Goal: Task Accomplishment & Management: Use online tool/utility

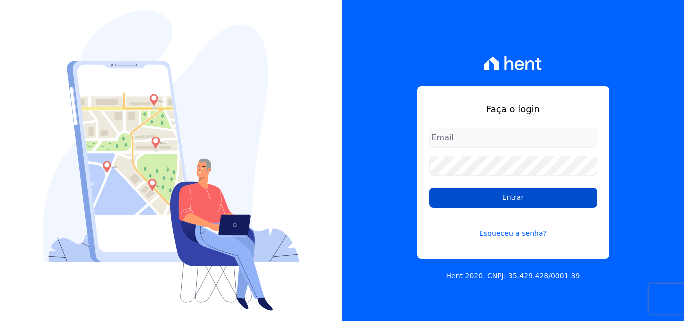
type input "atendimentooasis@celinaguimaraes.com.br"
click at [520, 198] on input "Entrar" at bounding box center [513, 198] width 168 height 20
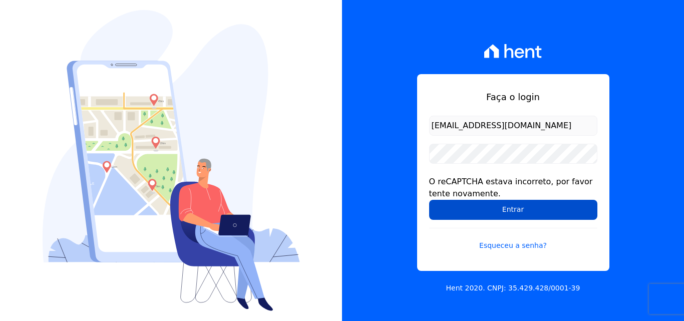
click at [516, 214] on input "Entrar" at bounding box center [513, 210] width 168 height 20
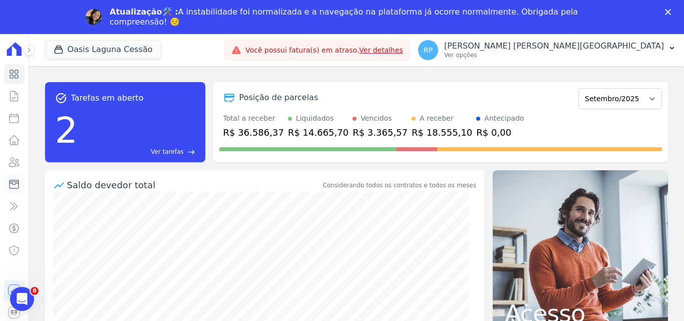
click at [9, 185] on icon at bounding box center [14, 184] width 12 height 12
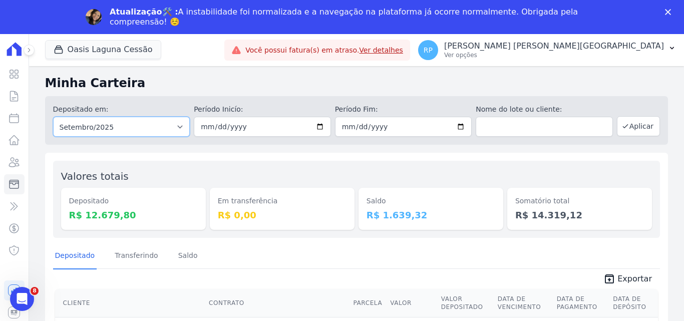
click at [111, 125] on select "Todos os meses Janeiro/2020 Fevereiro/2020 Março/2020 Abril/2020 Maio/2020 Junh…" at bounding box center [121, 127] width 137 height 20
select select "all"
click at [53, 117] on select "Todos os meses Janeiro/2020 Fevereiro/2020 Março/2020 Abril/2020 Maio/2020 Junh…" at bounding box center [121, 127] width 137 height 20
click at [318, 127] on input "date" at bounding box center [262, 127] width 137 height 20
type input "[DATE]"
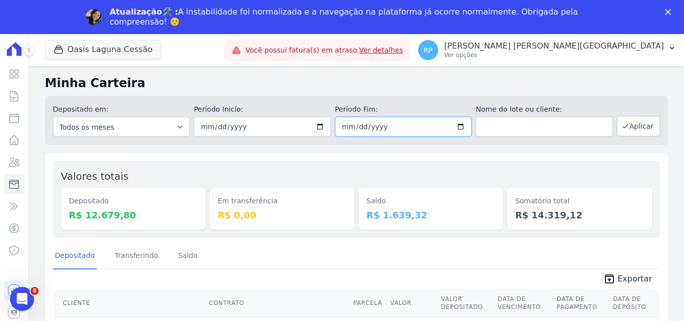
click at [457, 128] on input "date" at bounding box center [403, 127] width 137 height 20
type input "[DATE]"
click at [61, 54] on icon "button" at bounding box center [59, 50] width 10 height 10
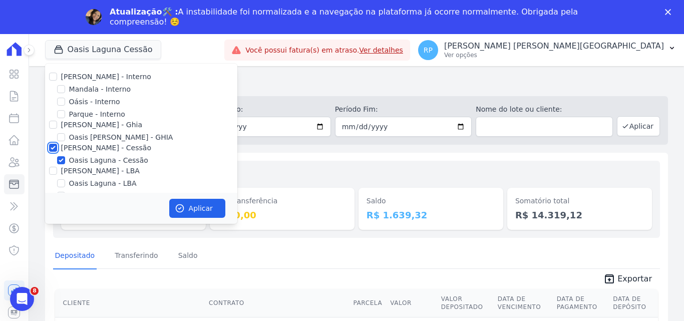
click at [54, 146] on input "[PERSON_NAME] - Cessão" at bounding box center [53, 148] width 8 height 8
checkbox input "false"
click at [61, 103] on input "Oásis - Interno" at bounding box center [61, 102] width 8 height 8
checkbox input "true"
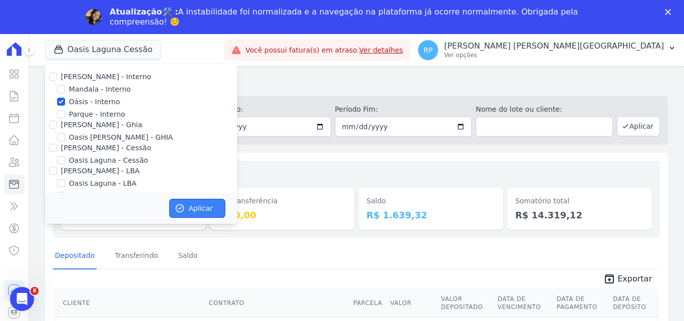
click at [184, 205] on icon "button" at bounding box center [180, 208] width 10 height 10
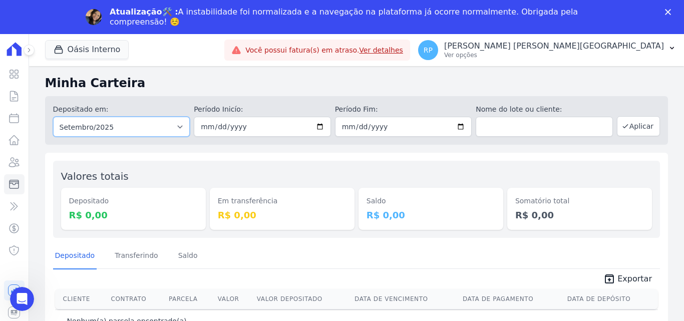
click at [148, 132] on select "Todos os meses Janeiro/2015 Fevereiro/2015 Março/2015 Abril/2015 Maio/2015 Junh…" at bounding box center [121, 127] width 137 height 20
select select "all"
click at [53, 117] on select "Todos os meses Janeiro/2015 Fevereiro/2015 Março/2015 Abril/2015 Maio/2015 Junh…" at bounding box center [121, 127] width 137 height 20
click at [322, 126] on input "date" at bounding box center [262, 127] width 137 height 20
type input "[DATE]"
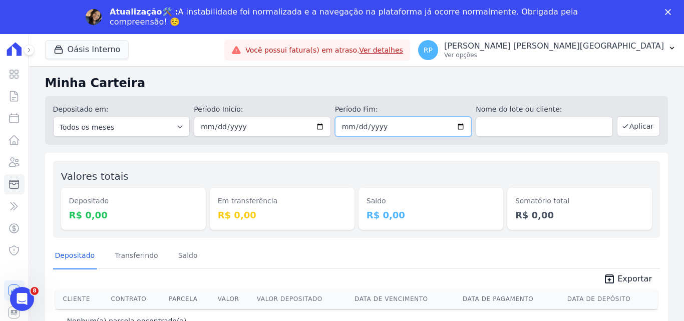
click at [464, 130] on input "date" at bounding box center [403, 127] width 137 height 20
type input "[DATE]"
click at [643, 125] on button "Aplicar" at bounding box center [638, 126] width 43 height 20
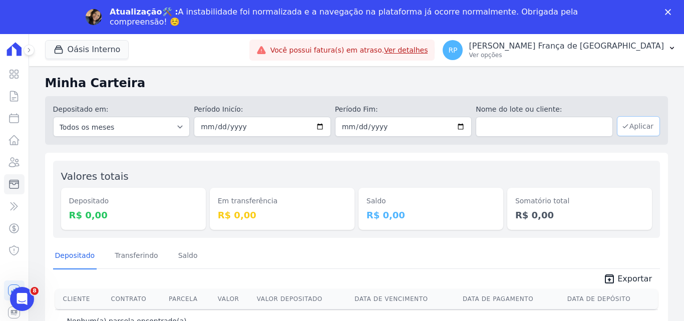
click at [651, 128] on button "Aplicar" at bounding box center [638, 126] width 43 height 20
click at [80, 45] on button "Oásis Interno" at bounding box center [87, 49] width 84 height 19
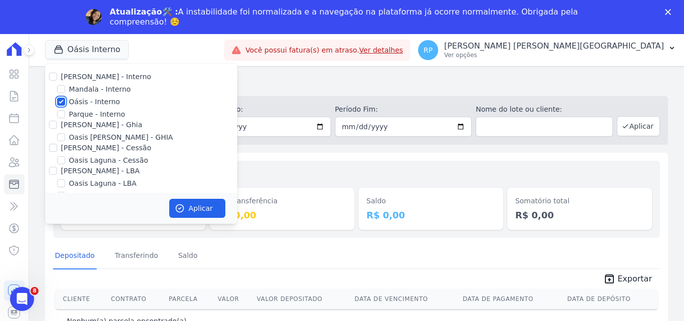
click at [60, 98] on input "Oásis - Interno" at bounding box center [61, 102] width 8 height 8
checkbox input "false"
click at [53, 124] on input "[PERSON_NAME] - Ghia" at bounding box center [53, 125] width 8 height 8
checkbox input "true"
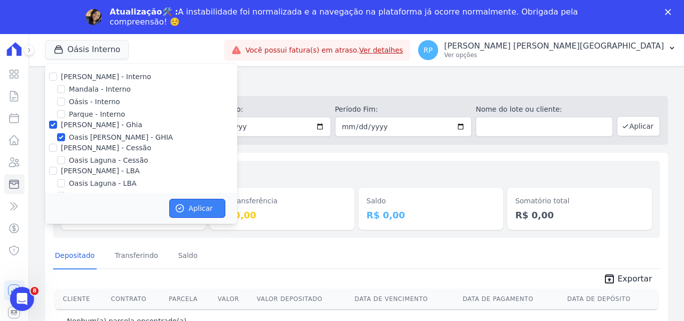
click at [183, 205] on icon "button" at bounding box center [180, 208] width 10 height 10
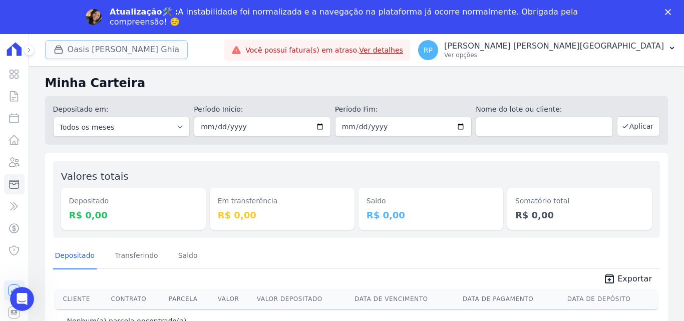
click at [128, 54] on button "Oasis Celina Guimaraes Ghia" at bounding box center [116, 49] width 143 height 19
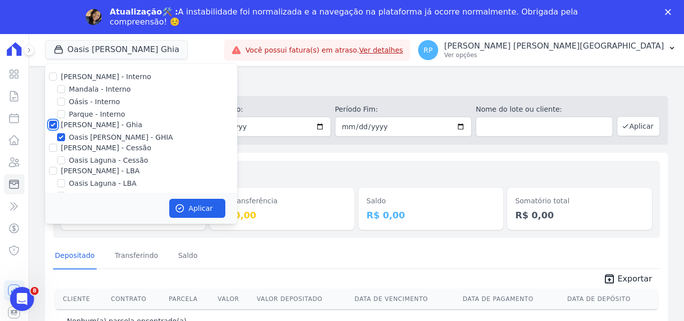
click at [54, 122] on input "[PERSON_NAME] - Ghia" at bounding box center [53, 125] width 8 height 8
checkbox input "false"
click at [54, 145] on input "[PERSON_NAME] - Cessão" at bounding box center [53, 148] width 8 height 8
checkbox input "true"
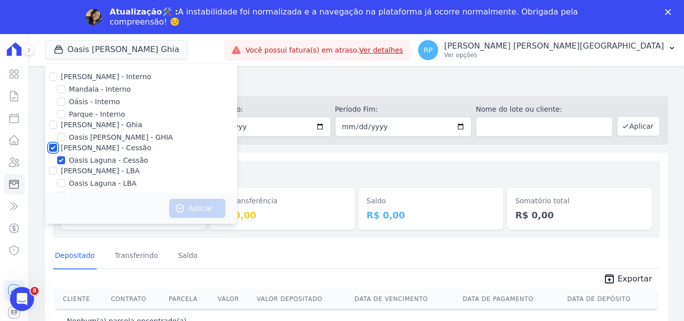
checkbox input "true"
click at [191, 211] on button "Aplicar" at bounding box center [197, 208] width 56 height 19
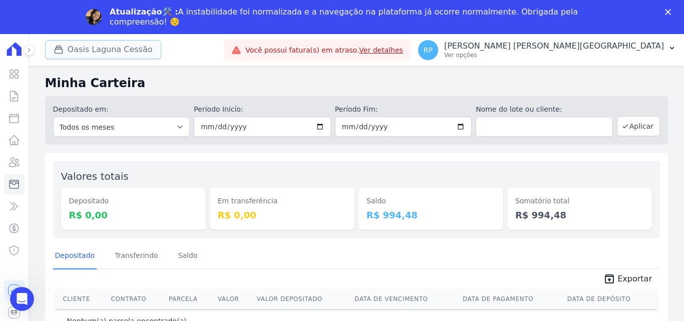
click at [97, 40] on button "Oasis Laguna Cessão" at bounding box center [103, 49] width 116 height 19
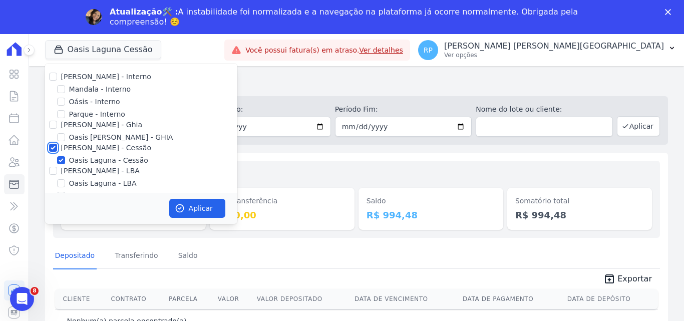
click at [54, 150] on input "[PERSON_NAME] - Cessão" at bounding box center [53, 148] width 8 height 8
checkbox input "false"
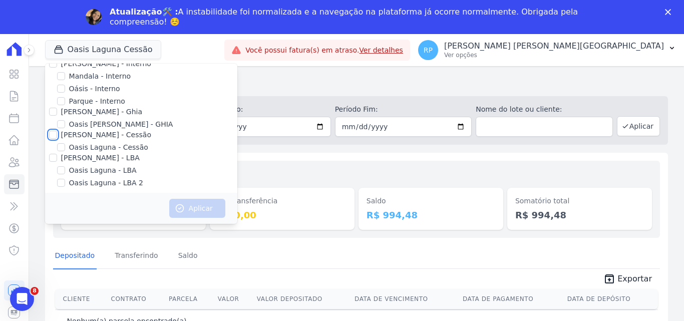
scroll to position [17, 0]
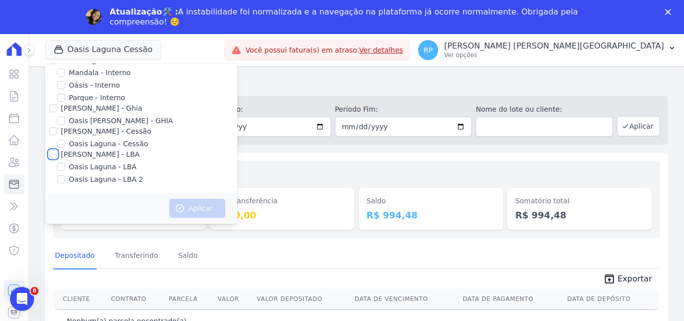
click at [54, 151] on input "[PERSON_NAME] - LBA" at bounding box center [53, 154] width 8 height 8
checkbox input "true"
click at [188, 204] on button "Aplicar" at bounding box center [197, 208] width 56 height 19
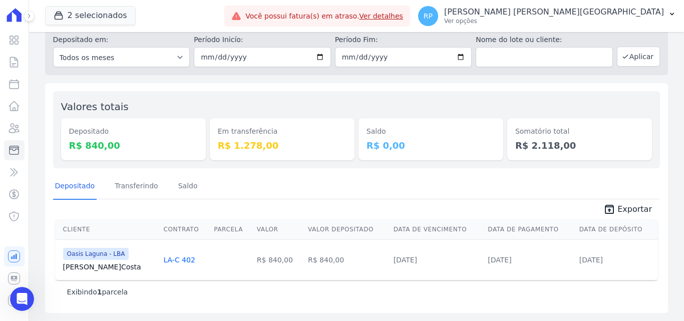
scroll to position [0, 0]
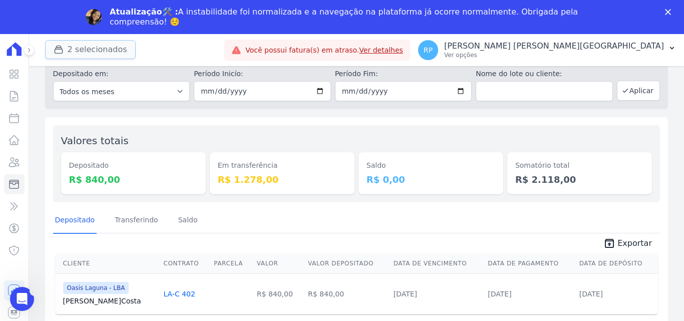
click at [111, 53] on button "2 selecionados" at bounding box center [90, 49] width 91 height 19
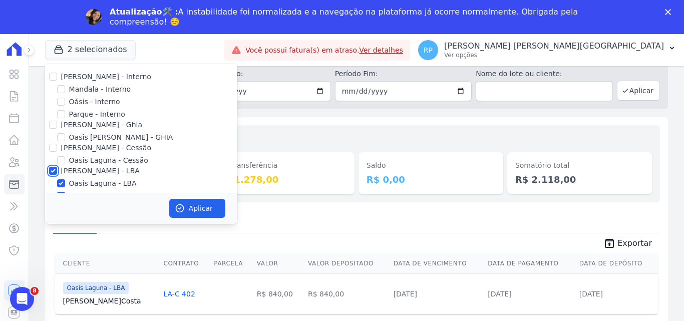
click at [55, 170] on input "[PERSON_NAME] - LBA" at bounding box center [53, 171] width 8 height 8
checkbox input "false"
click at [62, 100] on input "Oásis - Interno" at bounding box center [61, 102] width 8 height 8
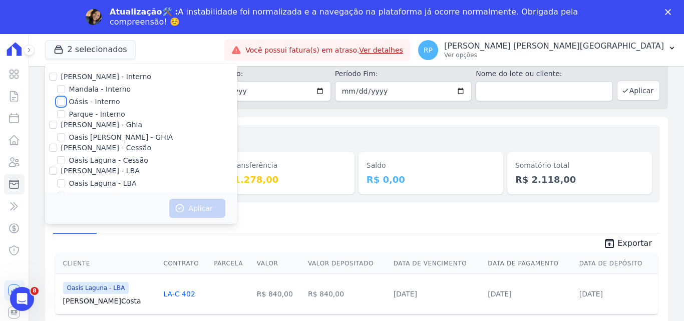
checkbox input "true"
click at [193, 202] on button "Aplicar" at bounding box center [197, 208] width 56 height 19
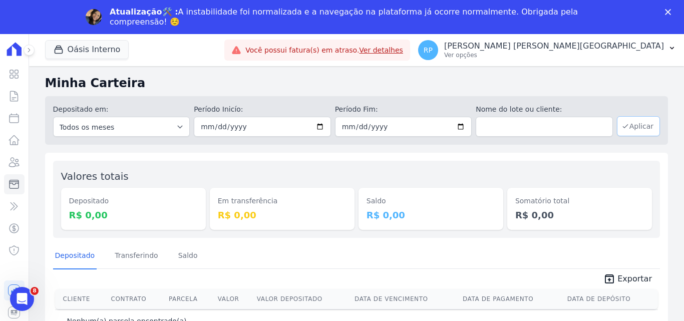
click at [637, 128] on button "Aplicar" at bounding box center [638, 126] width 43 height 20
click at [84, 49] on button "Oásis Interno" at bounding box center [87, 49] width 84 height 19
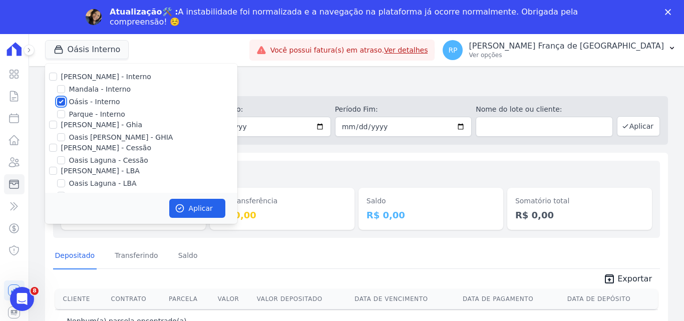
click at [60, 102] on input "Oásis - Interno" at bounding box center [61, 102] width 8 height 8
checkbox input "false"
click at [53, 125] on input "[PERSON_NAME] - Ghia" at bounding box center [53, 125] width 8 height 8
checkbox input "true"
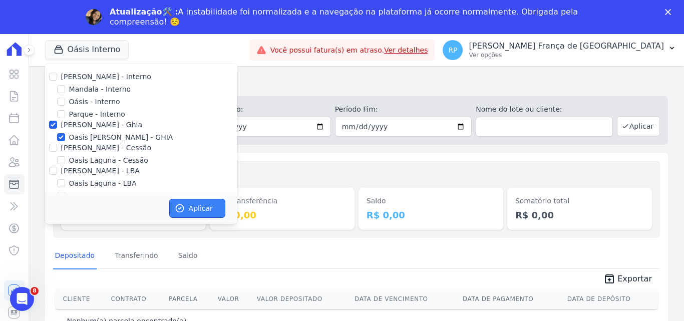
click at [179, 209] on icon "button" at bounding box center [180, 209] width 8 height 8
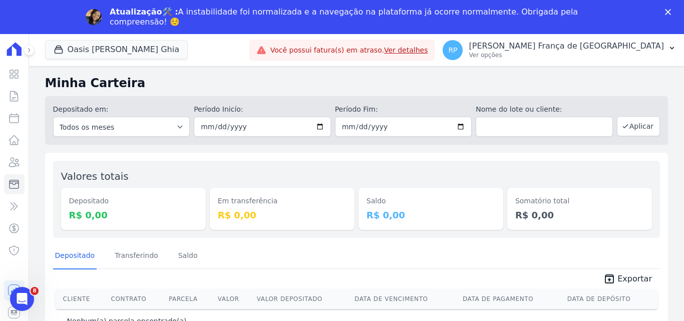
click at [668, 14] on icon "Fechar" at bounding box center [668, 12] width 6 height 6
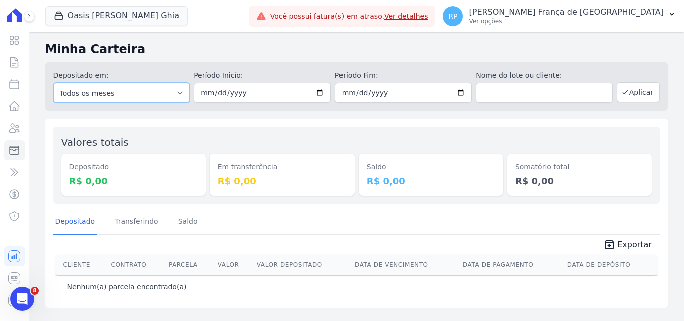
click at [122, 94] on select "Todos os meses Junho/2023 Julho/2023 Agosto/2023 Setembro/2023 Outubro/2023 Nov…" at bounding box center [121, 93] width 137 height 20
click at [108, 20] on button "Oasis [PERSON_NAME] Ghia" at bounding box center [116, 15] width 143 height 19
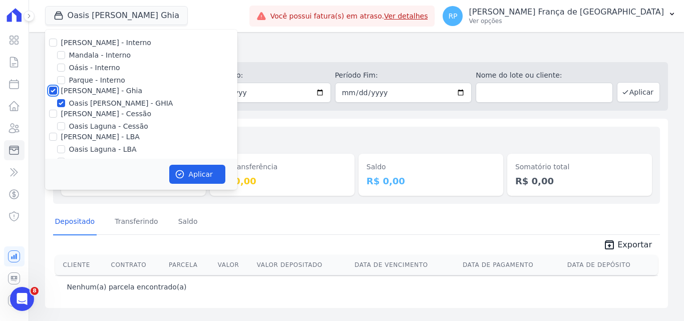
click at [56, 91] on input "[PERSON_NAME] - Ghia" at bounding box center [53, 91] width 8 height 8
checkbox input "false"
click at [56, 115] on input "[PERSON_NAME] - Cessão" at bounding box center [53, 114] width 8 height 8
checkbox input "true"
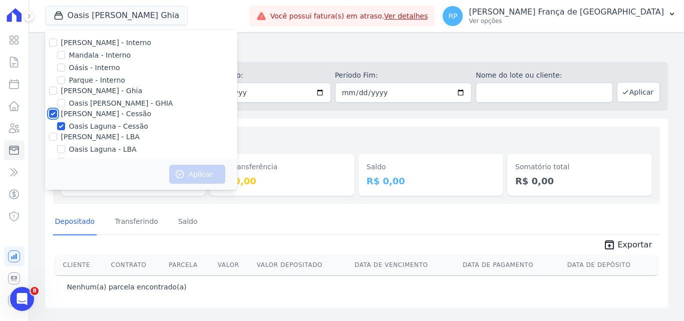
checkbox input "true"
click at [209, 177] on button "Aplicar" at bounding box center [197, 174] width 56 height 19
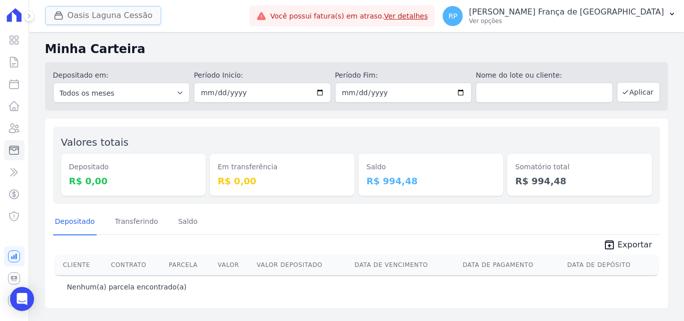
click at [88, 22] on button "Oasis Laguna Cessão" at bounding box center [103, 15] width 116 height 19
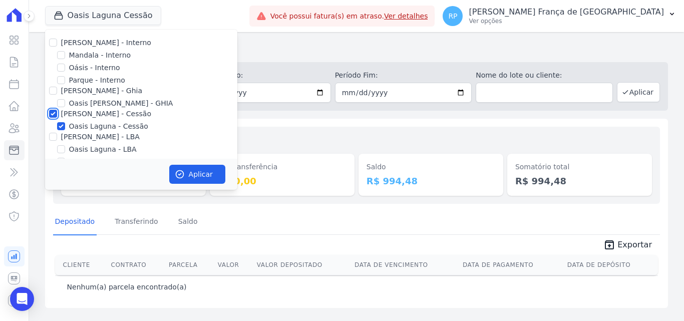
click at [51, 116] on input "[PERSON_NAME] - Cessão" at bounding box center [53, 114] width 8 height 8
checkbox input "false"
click at [55, 139] on input "[PERSON_NAME] - LBA" at bounding box center [53, 137] width 8 height 8
checkbox input "true"
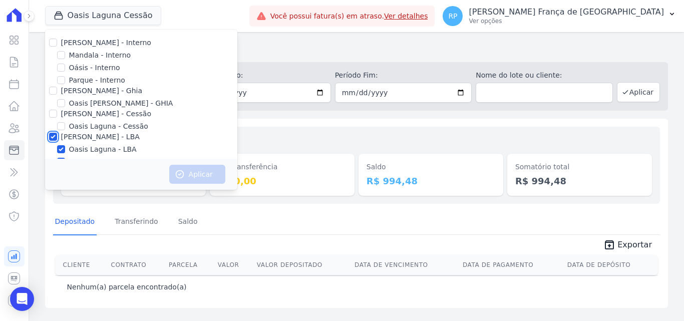
checkbox input "true"
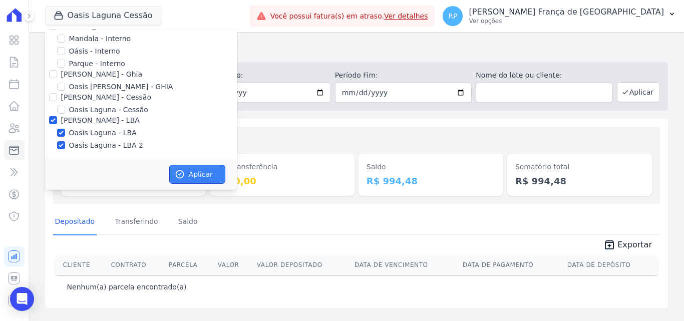
click at [197, 175] on button "Aplicar" at bounding box center [197, 174] width 56 height 19
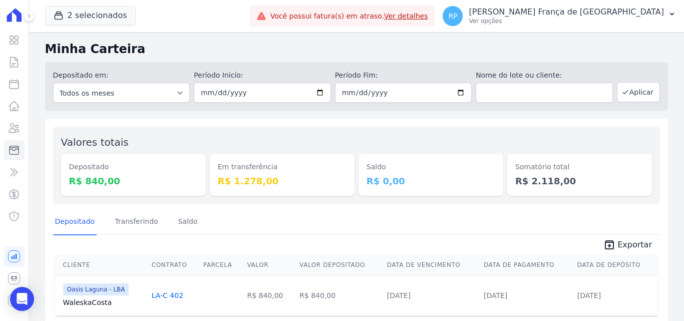
scroll to position [36, 0]
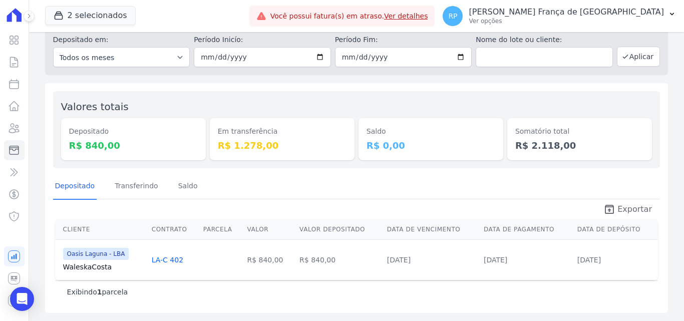
click at [627, 212] on span "Exportar" at bounding box center [635, 209] width 35 height 12
